Goal: Information Seeking & Learning: Find specific page/section

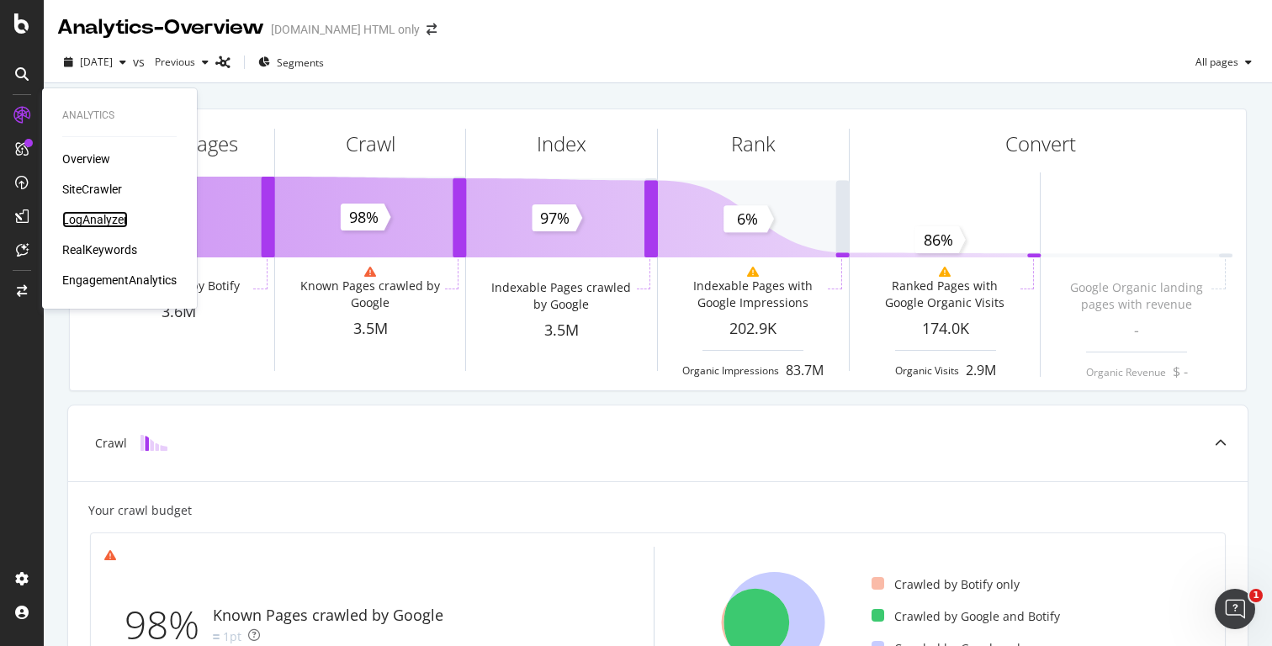
click at [99, 221] on div "LogAnalyzer" at bounding box center [95, 219] width 66 height 17
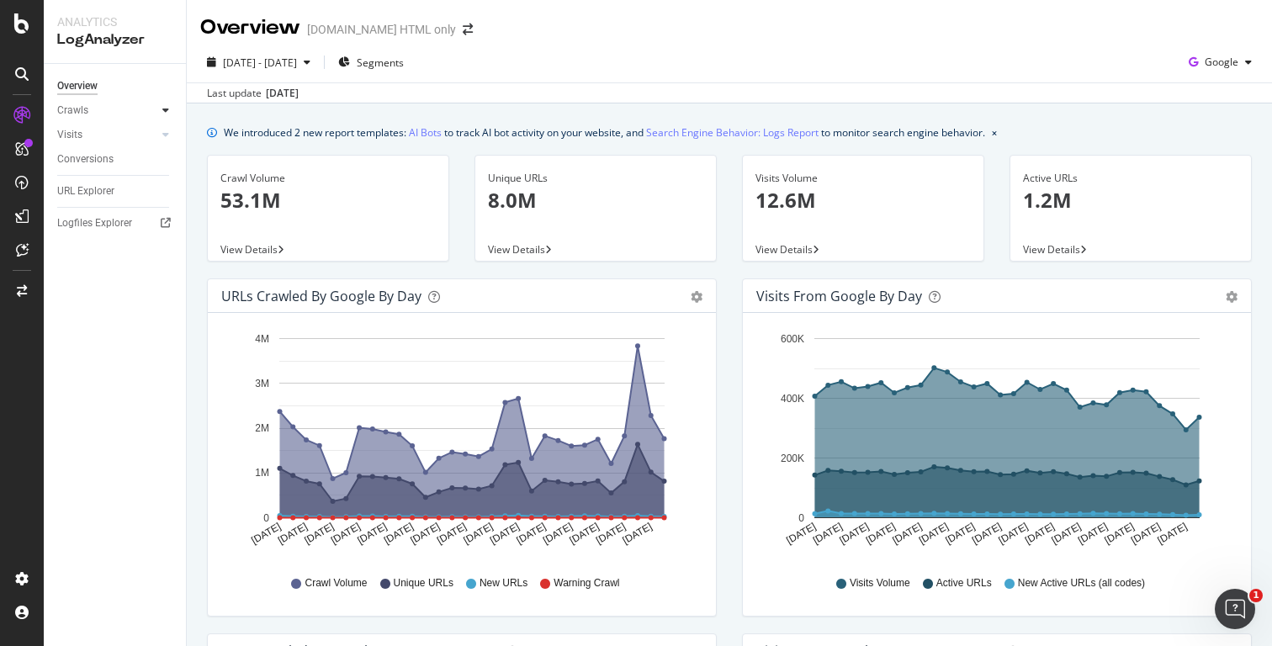
click at [171, 107] on div at bounding box center [165, 110] width 17 height 17
click at [103, 306] on div "URL Explorer" at bounding box center [85, 307] width 57 height 18
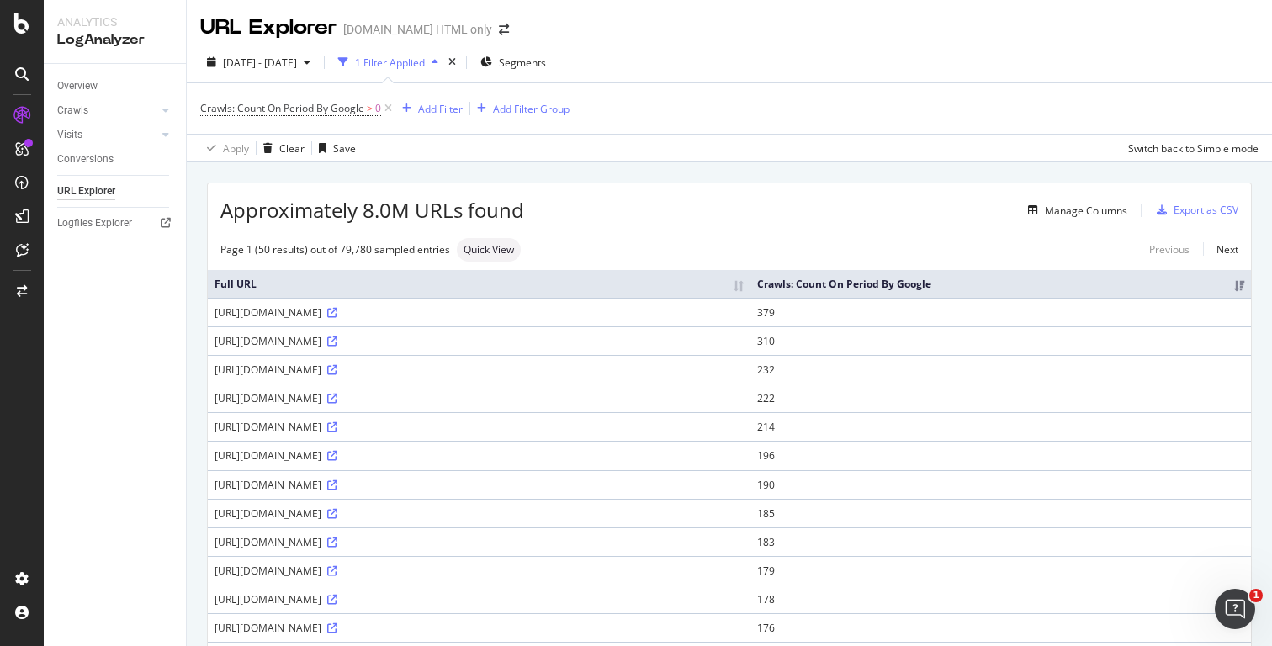
click at [442, 105] on div "Add Filter" at bounding box center [440, 109] width 45 height 14
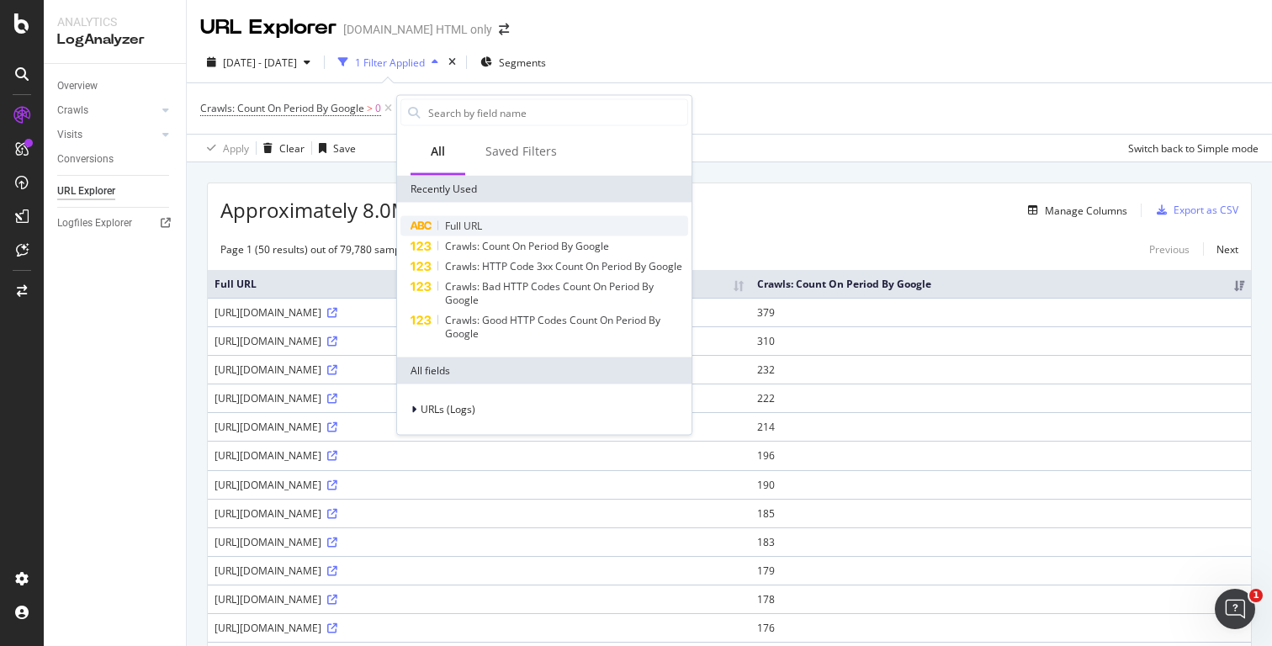
click at [479, 231] on span "Full URL" at bounding box center [463, 226] width 37 height 14
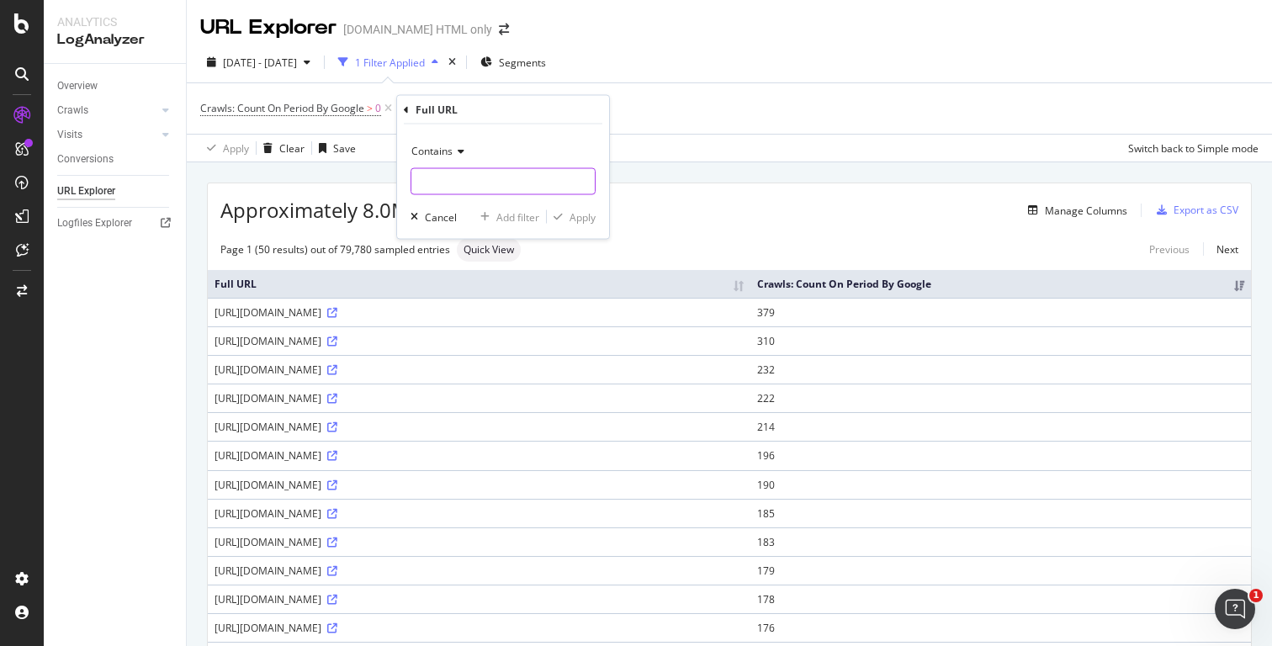
click at [497, 186] on input "text" at bounding box center [502, 181] width 183 height 27
paste input "[URL][DOMAIN_NAME]"
type input "[URL][DOMAIN_NAME]"
paste input "[URL][DOMAIN_NAME]"
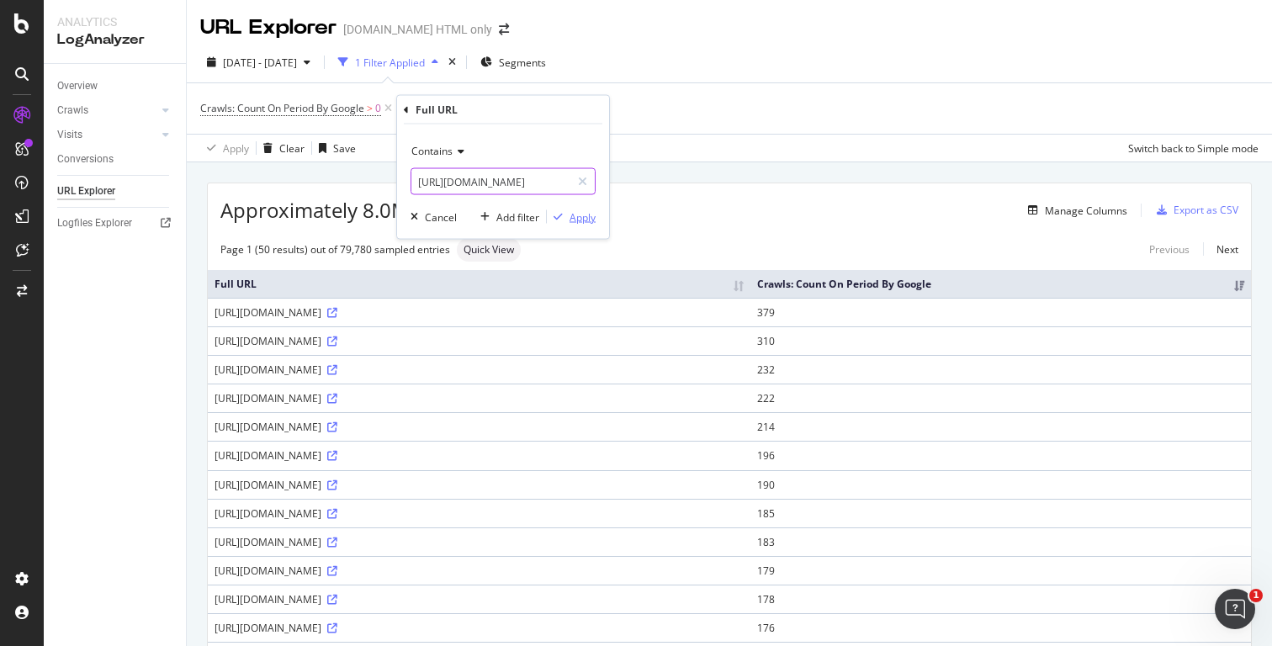
type input "[URL][DOMAIN_NAME]"
click at [567, 215] on div "button" at bounding box center [558, 217] width 23 height 10
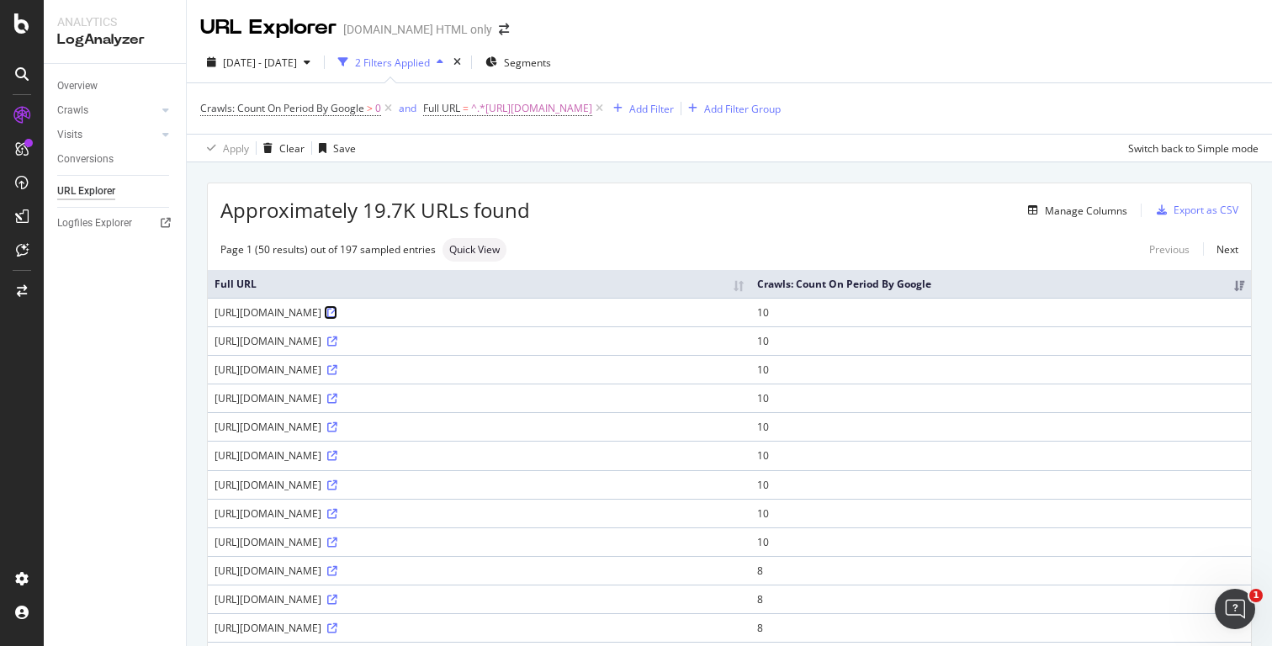
click at [337, 315] on icon at bounding box center [332, 313] width 10 height 10
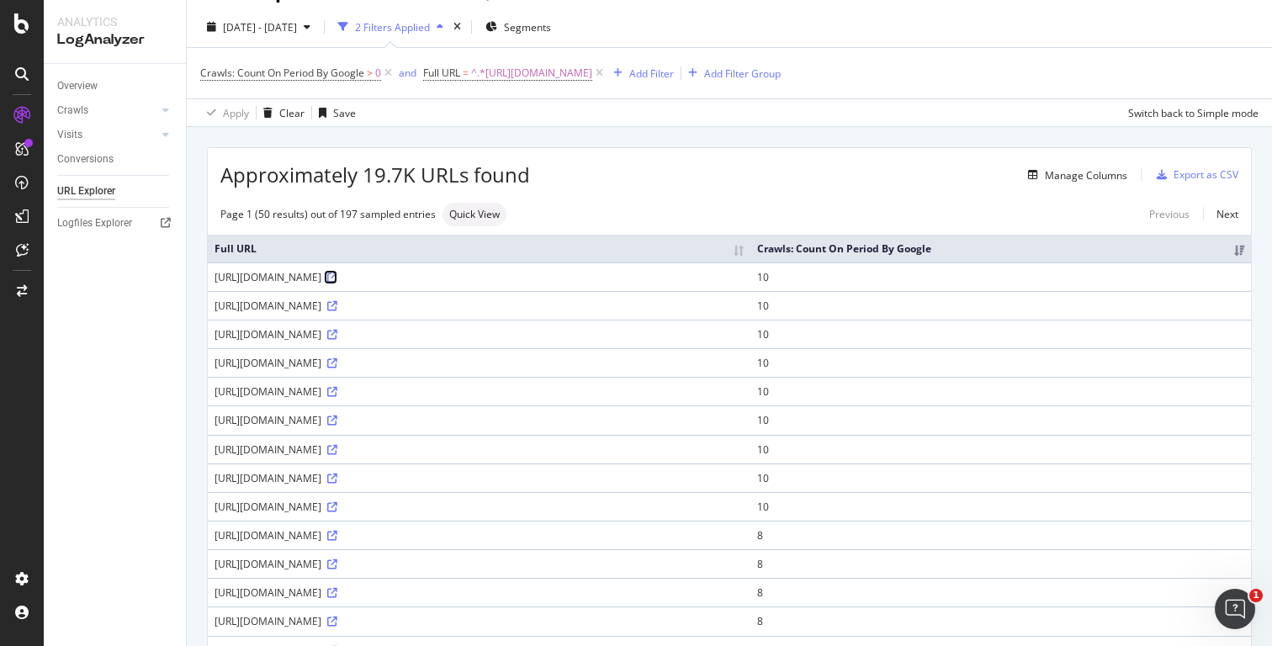
scroll to position [18, 0]
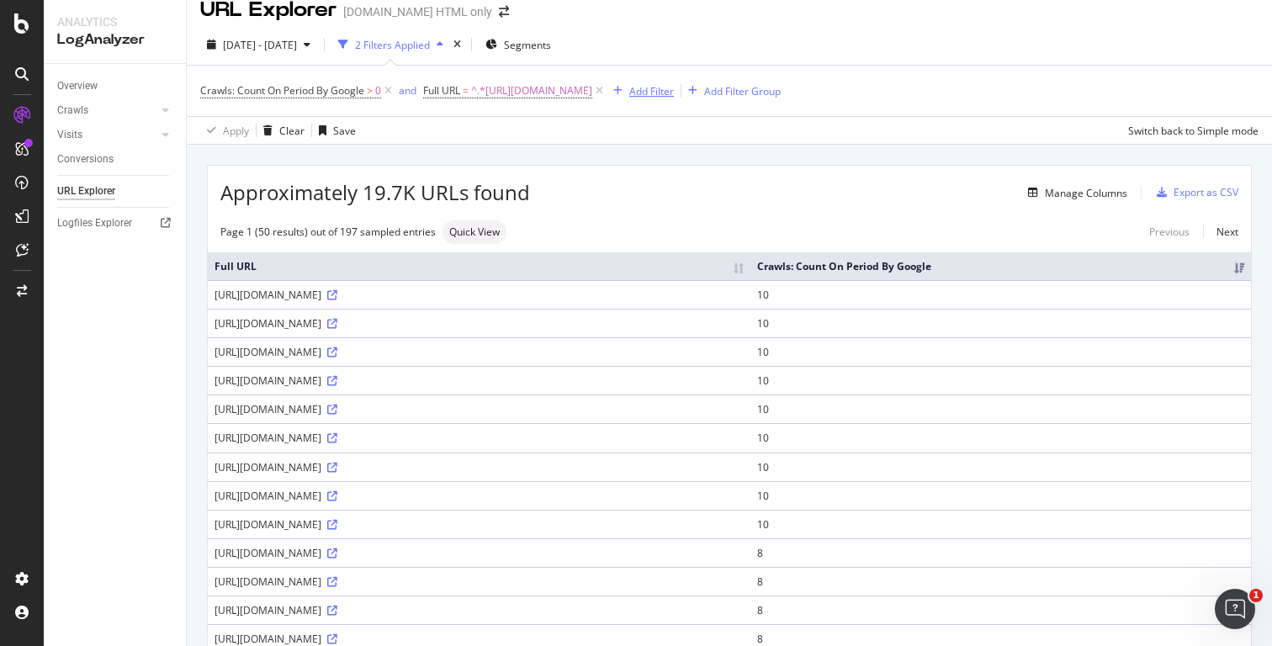
click at [674, 88] on div "Add Filter" at bounding box center [651, 91] width 45 height 14
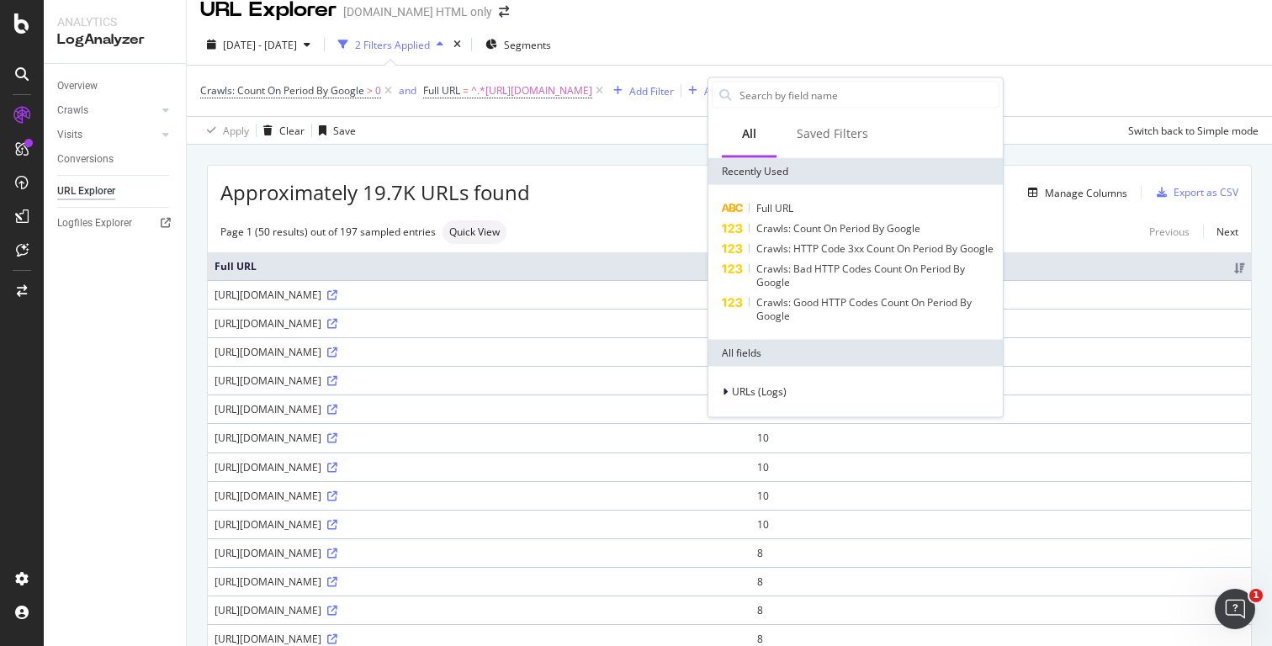
click at [662, 33] on div "[DATE] - [DATE] 2 Filters Applied Segments" at bounding box center [729, 48] width 1085 height 34
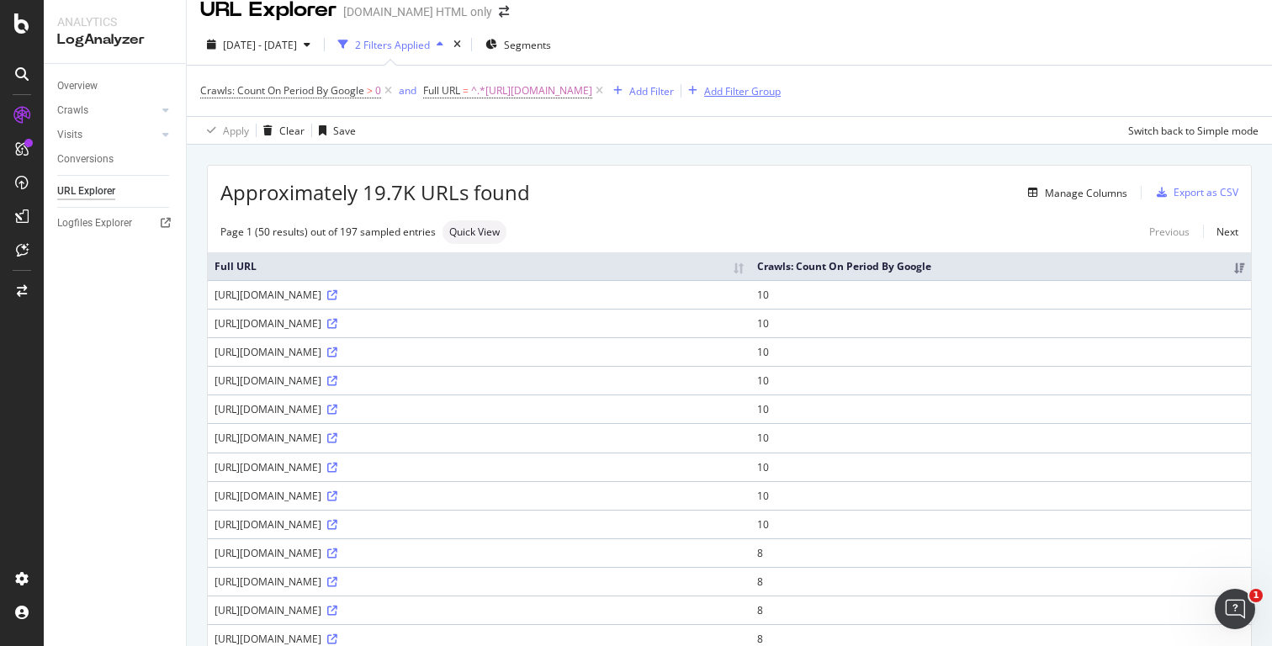
click at [781, 90] on div "Add Filter Group" at bounding box center [742, 91] width 77 height 14
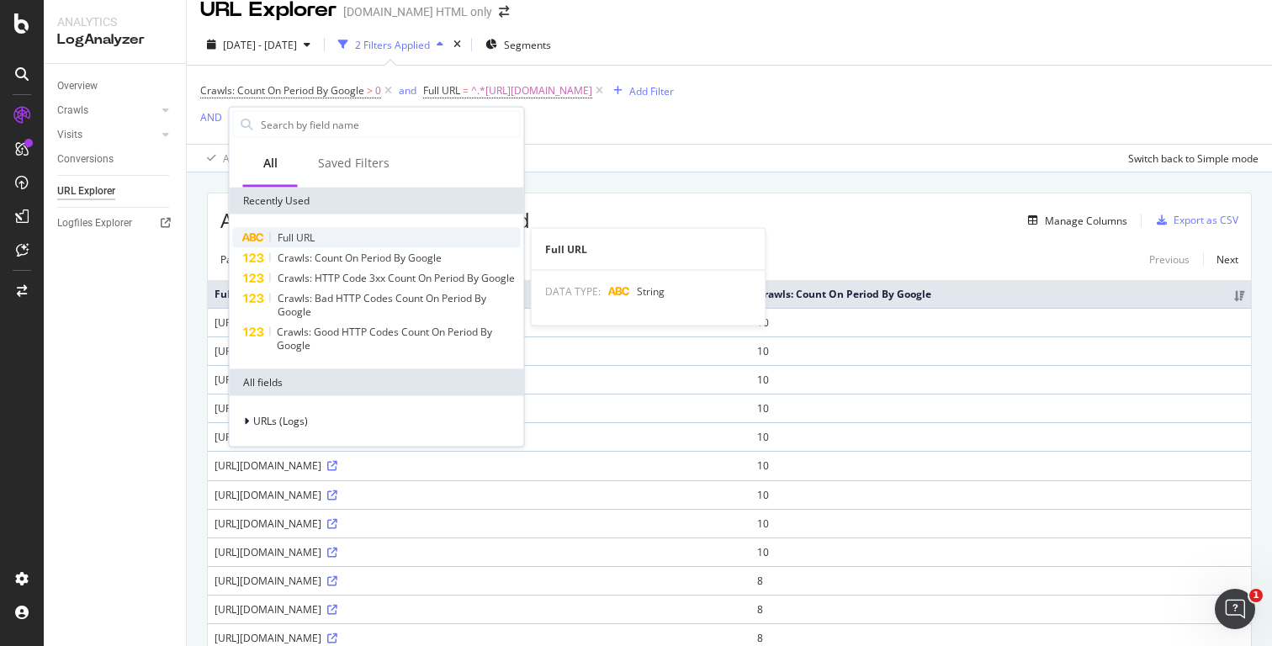
click at [294, 241] on span "Full URL" at bounding box center [296, 237] width 37 height 14
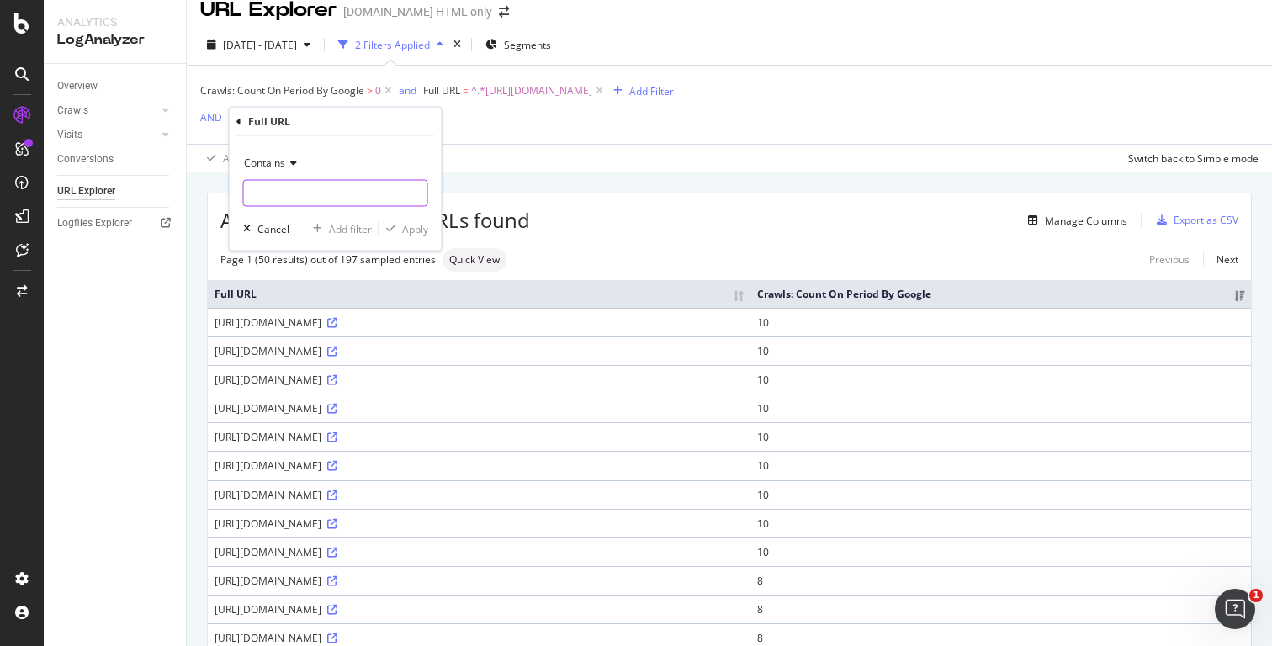
click at [299, 184] on input "text" at bounding box center [335, 193] width 183 height 27
paste input "[URL][DOMAIN_NAME]"
type input "[URL][DOMAIN_NAME]"
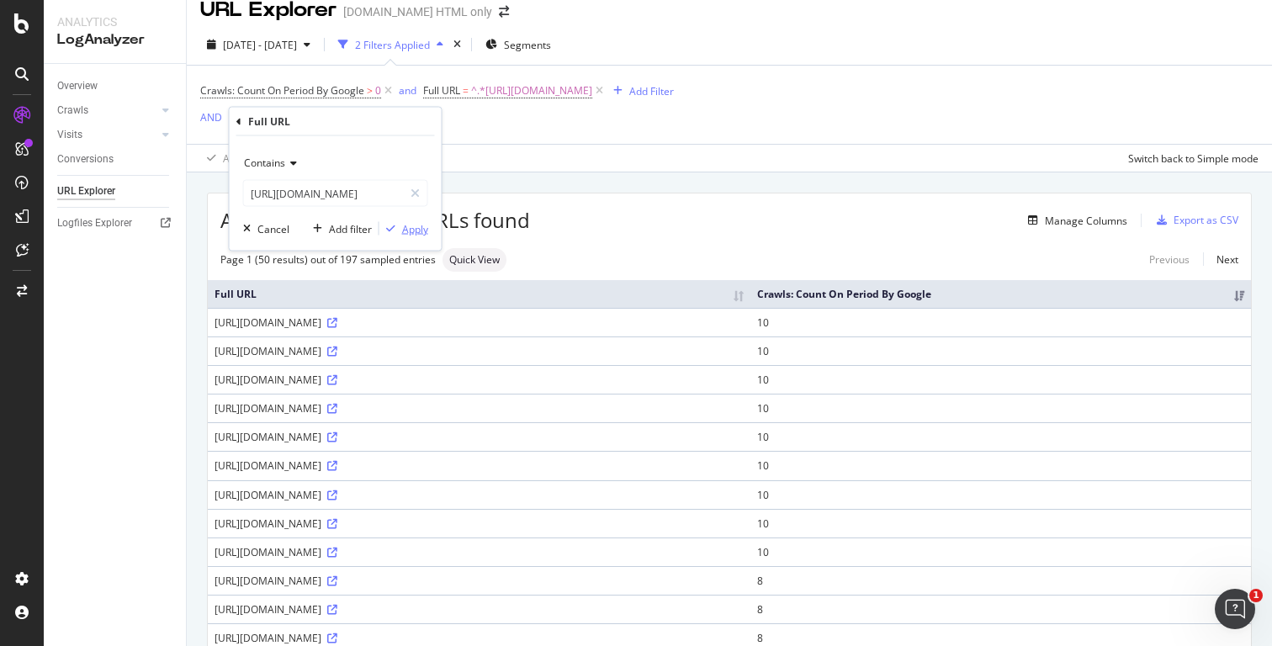
click at [411, 230] on div "Apply" at bounding box center [415, 228] width 26 height 14
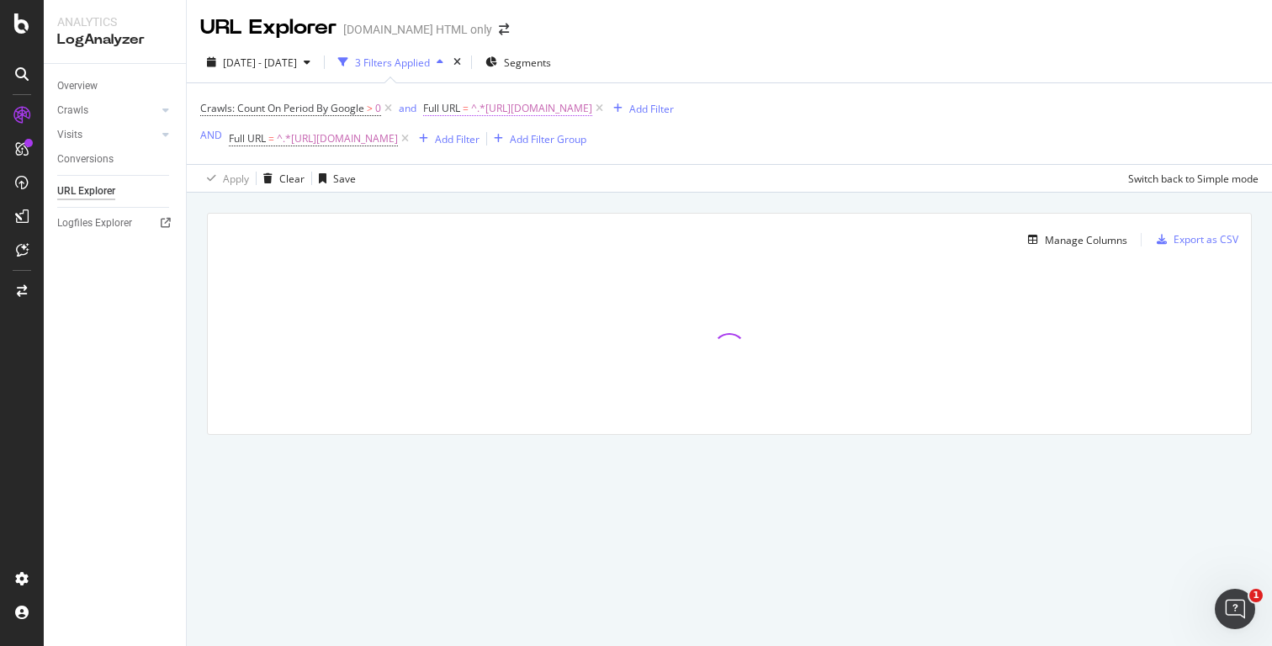
click at [592, 105] on span "^.*[URL][DOMAIN_NAME]" at bounding box center [531, 109] width 121 height 24
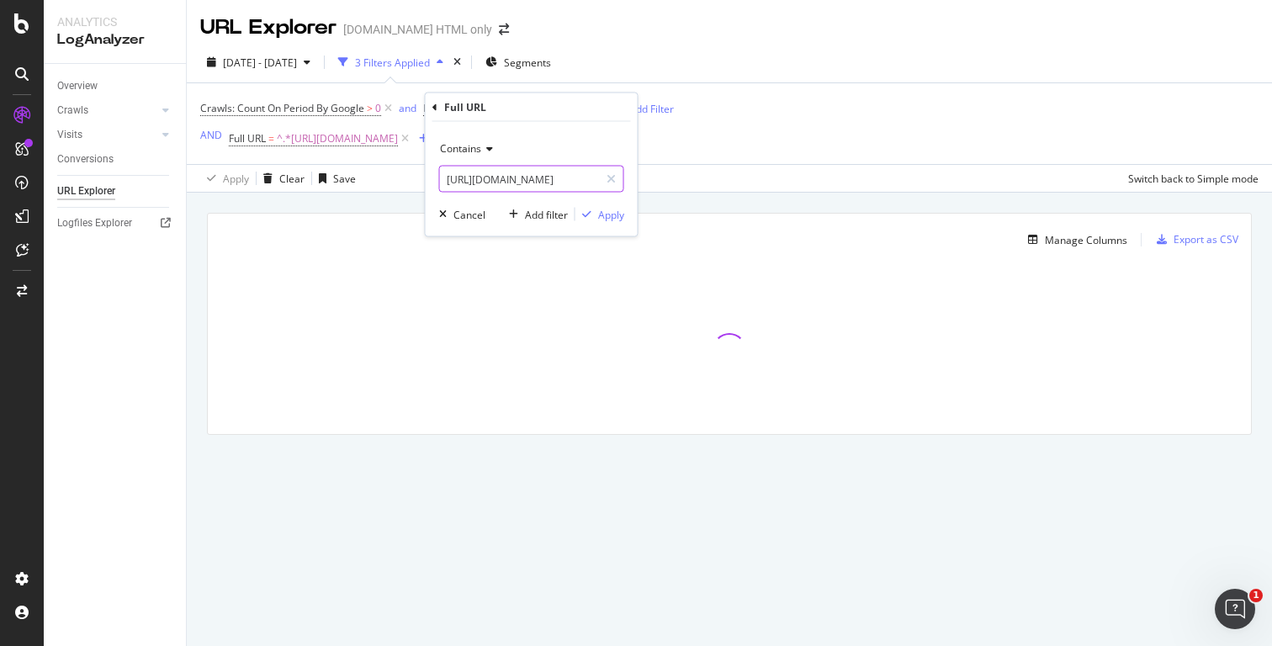
click at [559, 179] on input "[URL][DOMAIN_NAME]" at bounding box center [519, 179] width 159 height 27
click at [460, 218] on div "Cancel" at bounding box center [469, 214] width 32 height 14
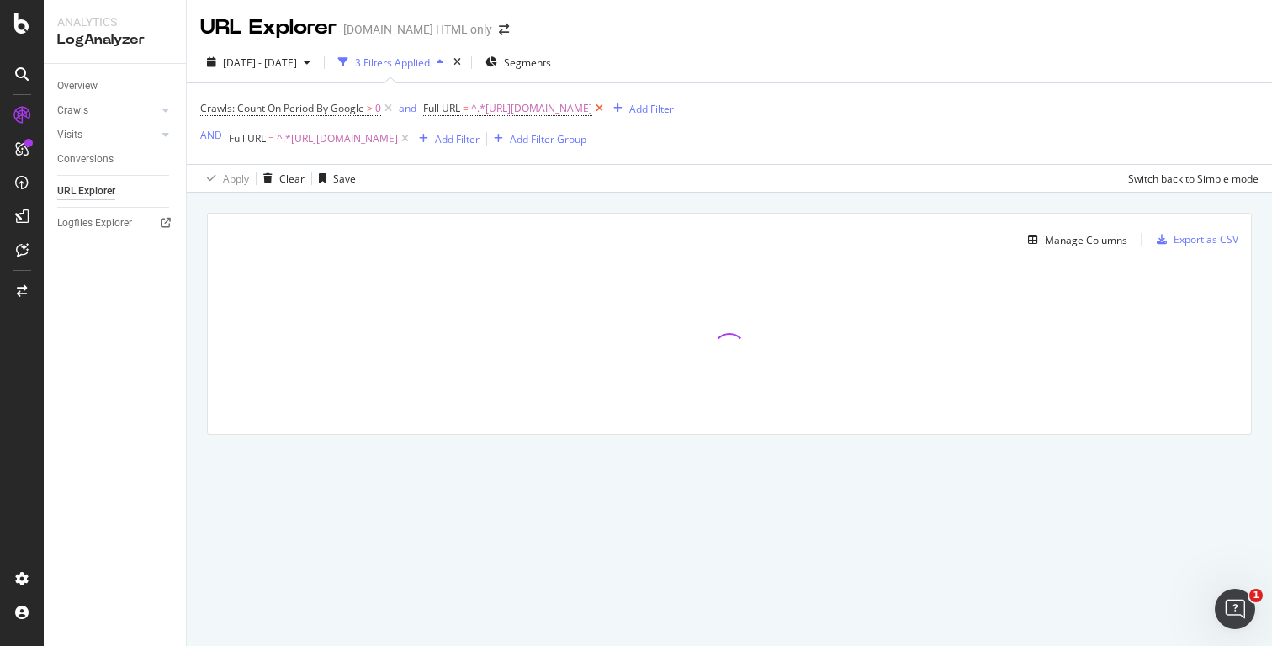
click at [606, 110] on icon at bounding box center [599, 108] width 14 height 17
click at [479, 142] on div "Add Filter" at bounding box center [457, 139] width 45 height 14
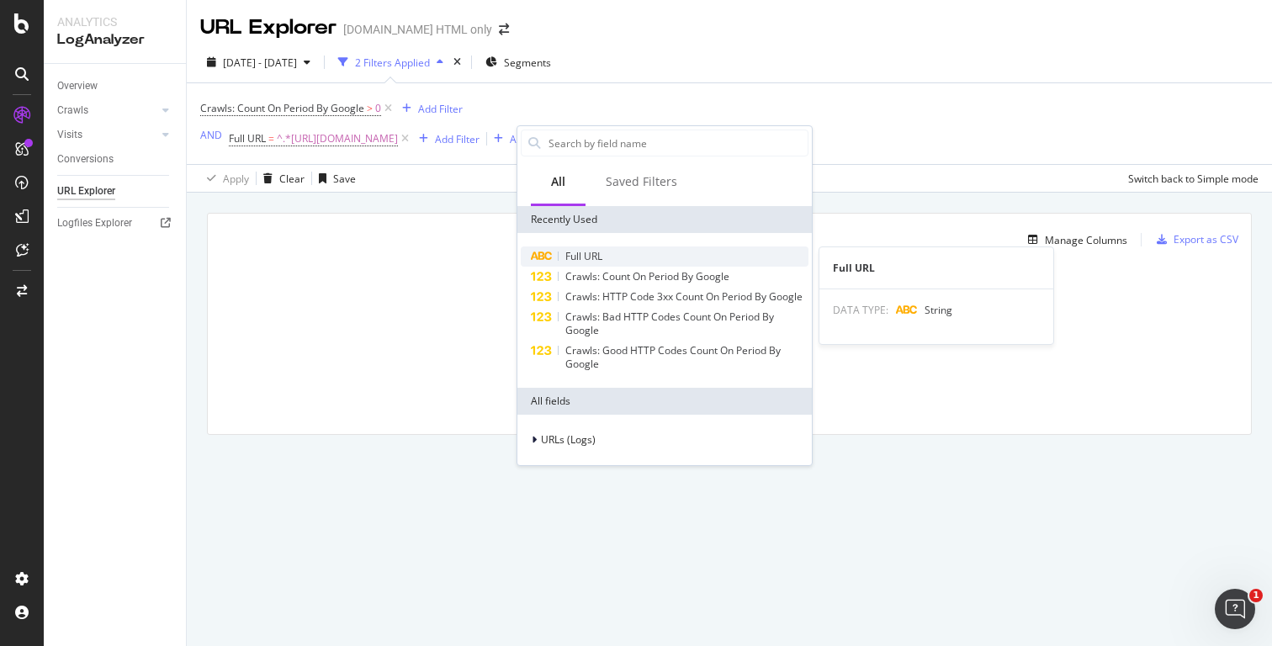
click at [593, 252] on span "Full URL" at bounding box center [583, 256] width 37 height 14
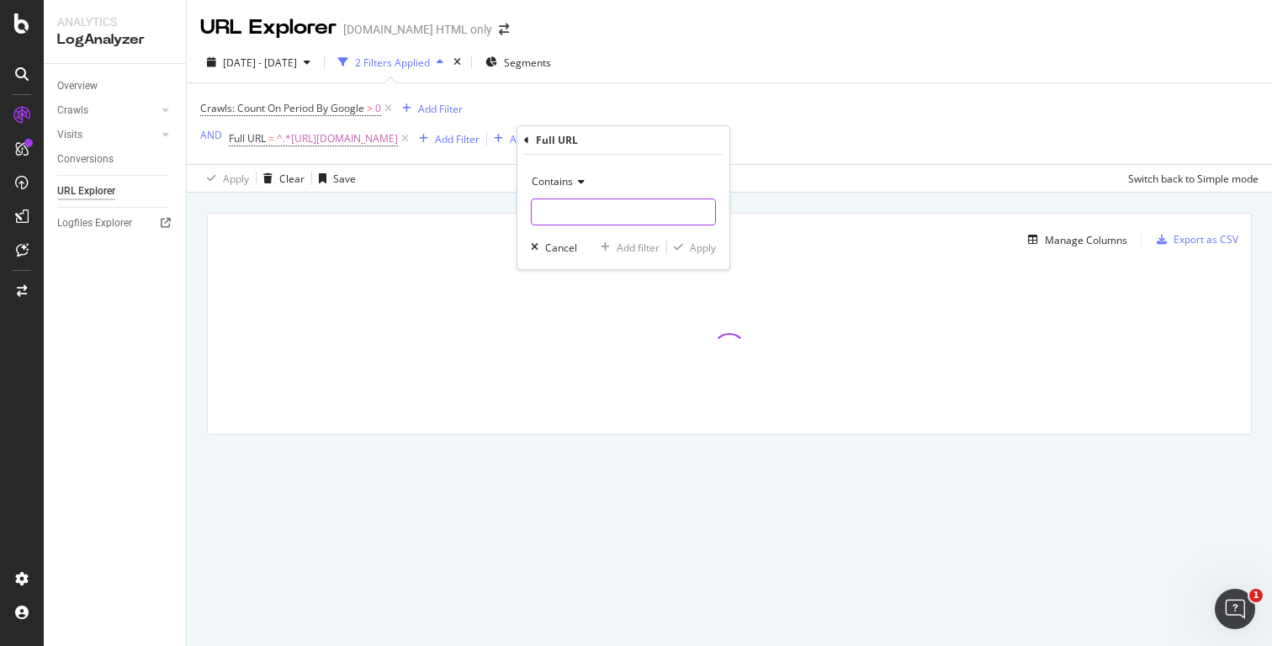
click at [617, 209] on input "text" at bounding box center [623, 212] width 183 height 27
paste input "[URL][DOMAIN_NAME]"
type input "[URL][DOMAIN_NAME]"
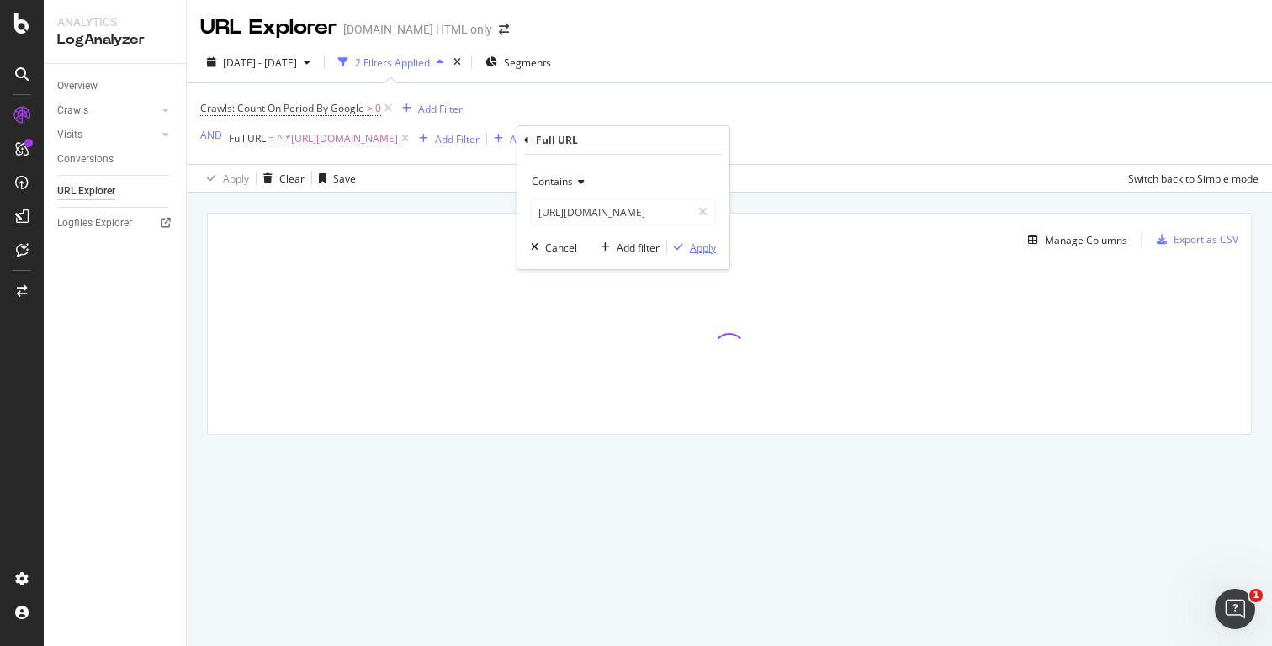
click at [690, 248] on div "Apply" at bounding box center [703, 248] width 26 height 14
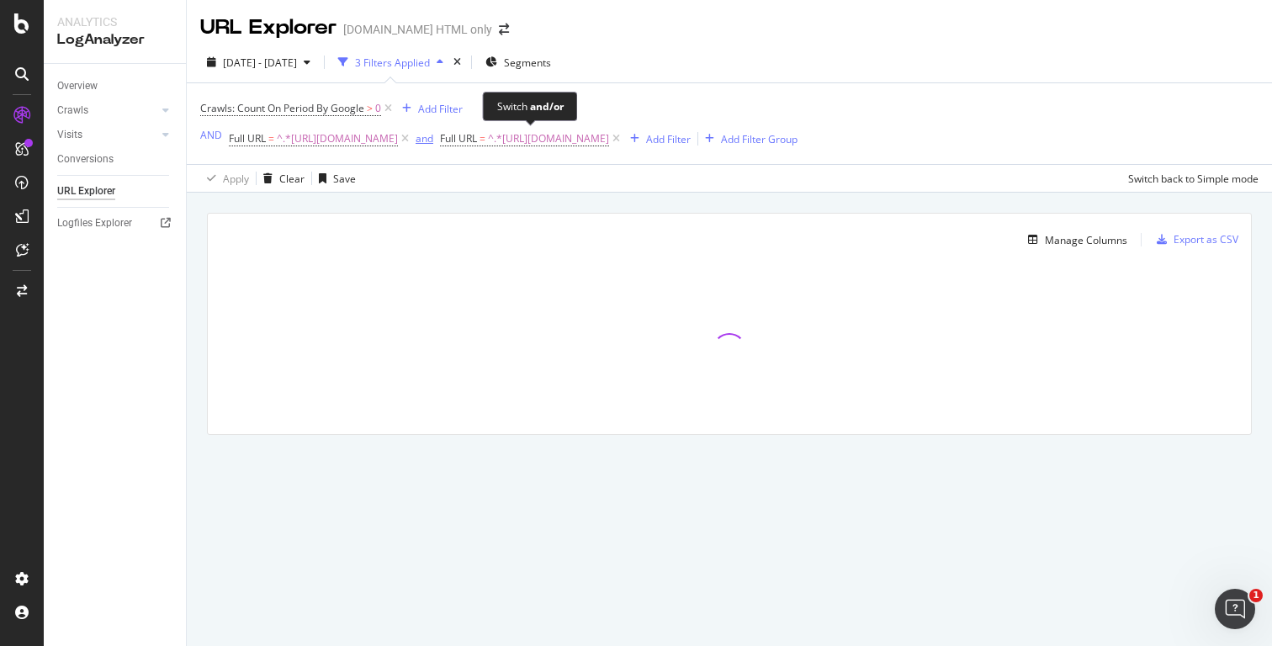
click at [433, 146] on div "and" at bounding box center [425, 138] width 18 height 14
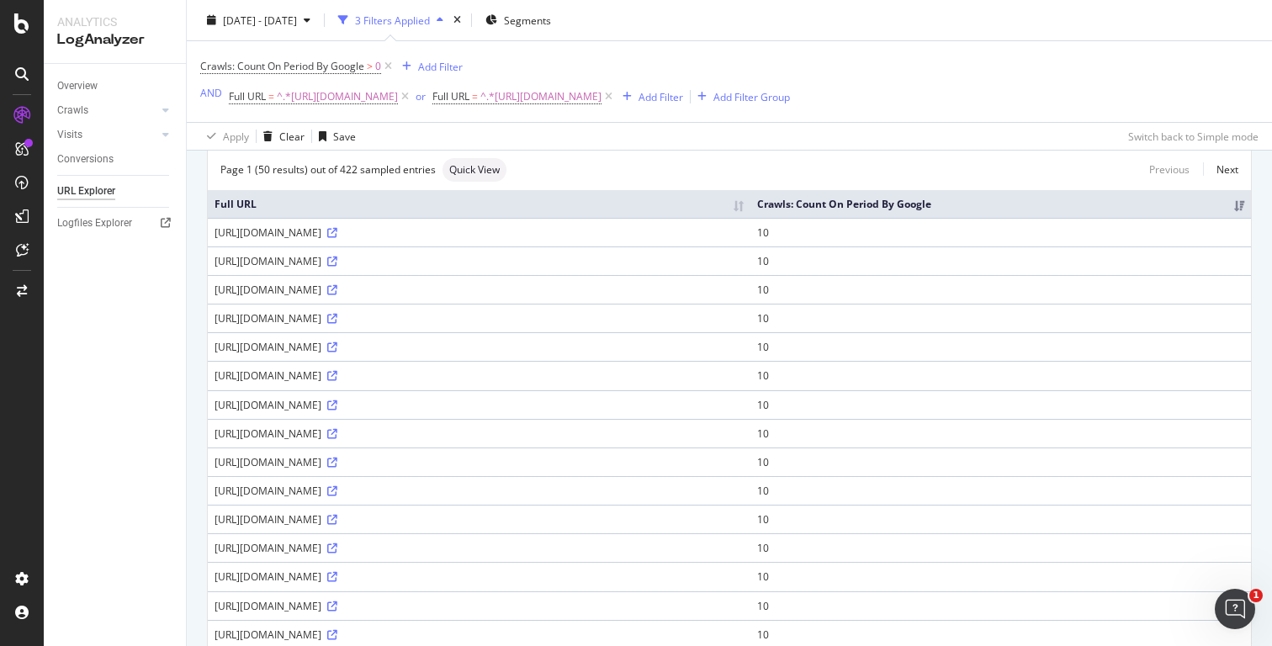
scroll to position [111, 0]
drag, startPoint x: 447, startPoint y: 232, endPoint x: 214, endPoint y: 239, distance: 233.1
click at [214, 239] on td "[URL][DOMAIN_NAME]" at bounding box center [479, 231] width 543 height 29
copy div "[URL][DOMAIN_NAME]"
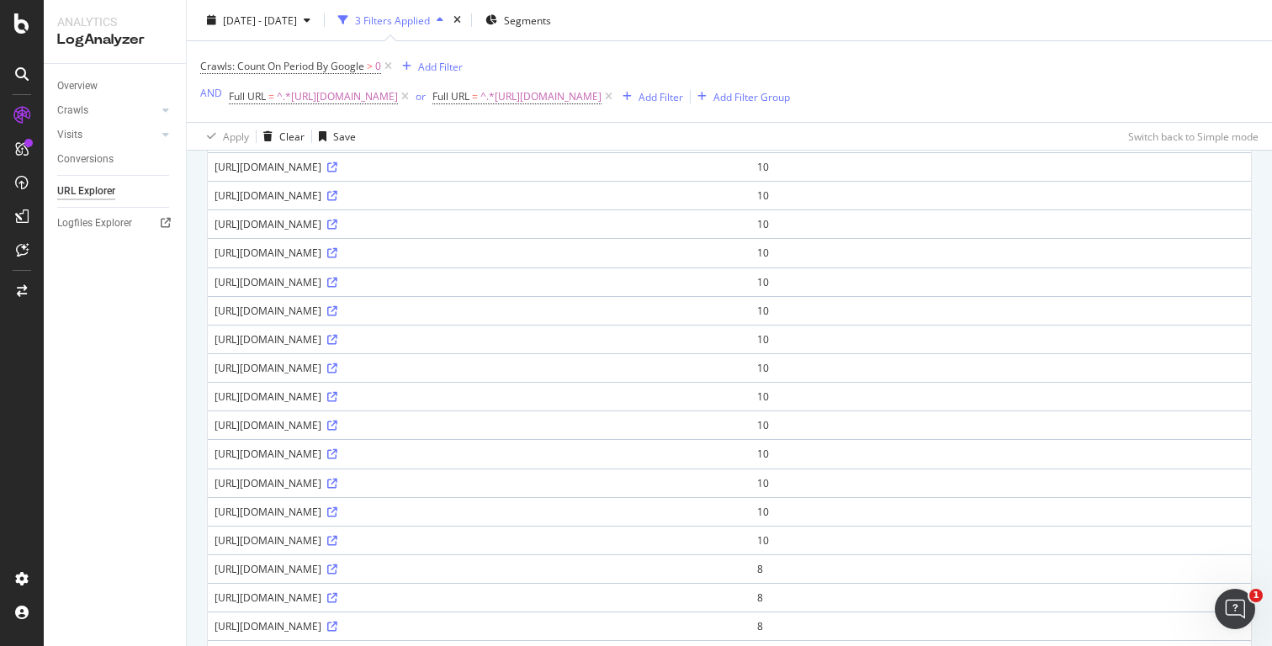
scroll to position [0, 0]
